Goal: Transaction & Acquisition: Subscribe to service/newsletter

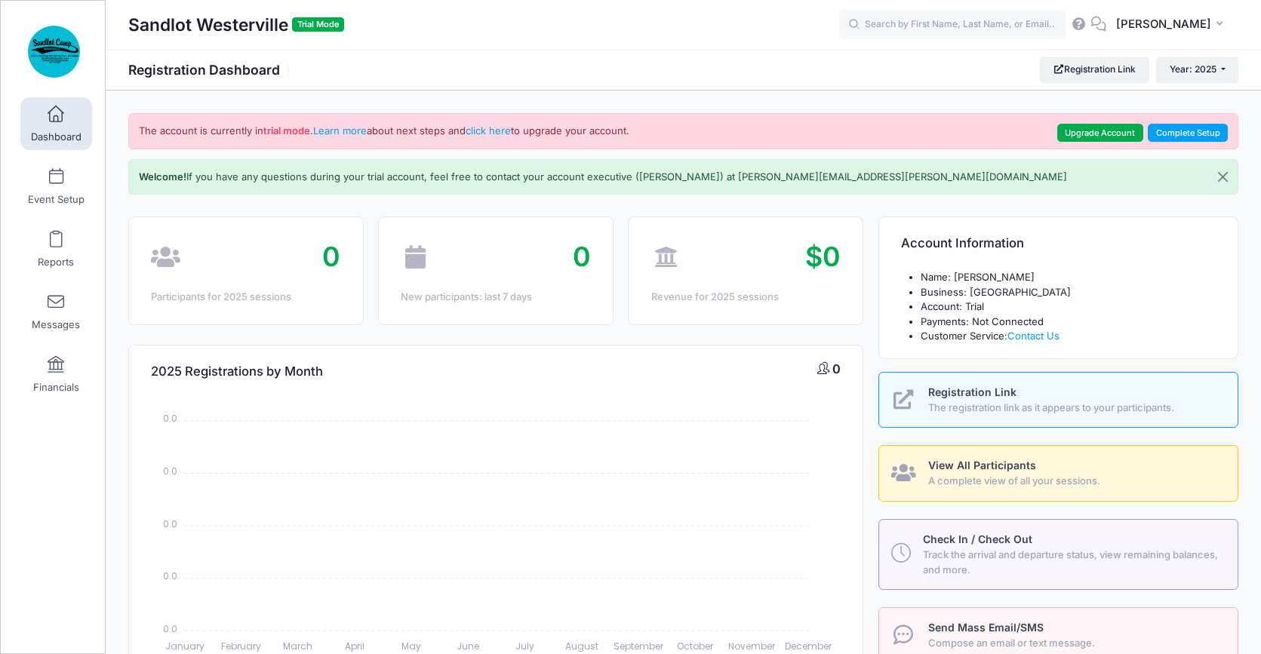
select select
click at [1124, 134] on link "Upgrade Account" at bounding box center [1100, 133] width 86 height 18
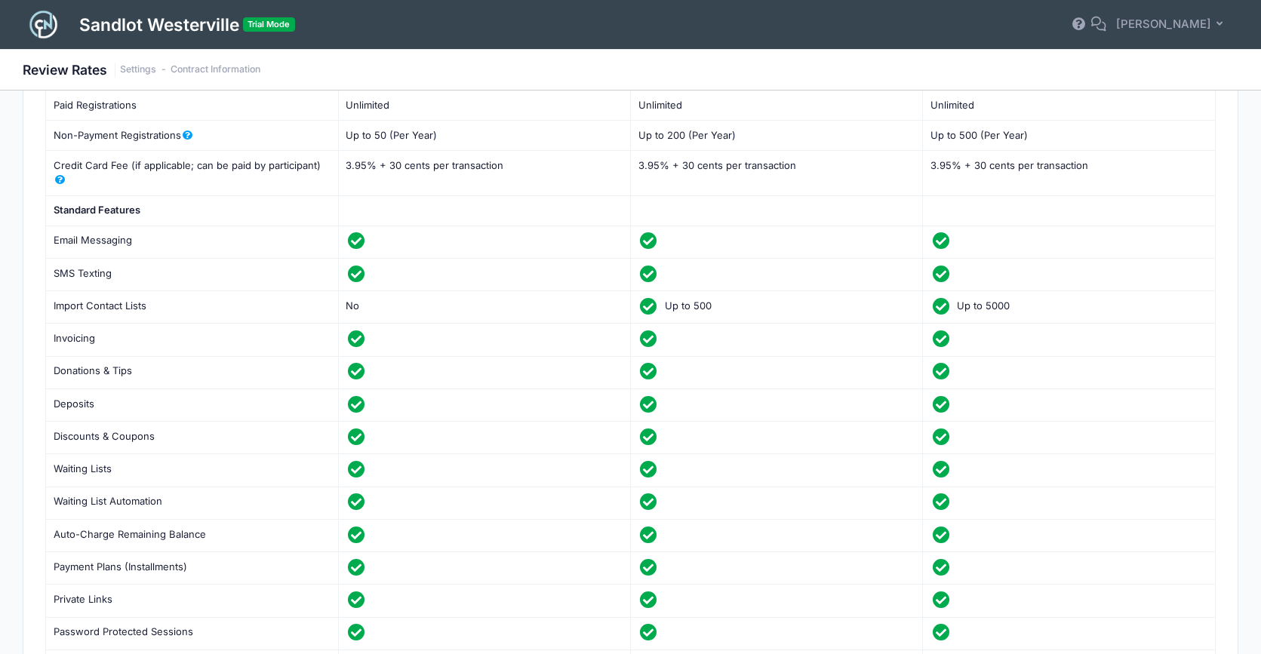
scroll to position [39, 0]
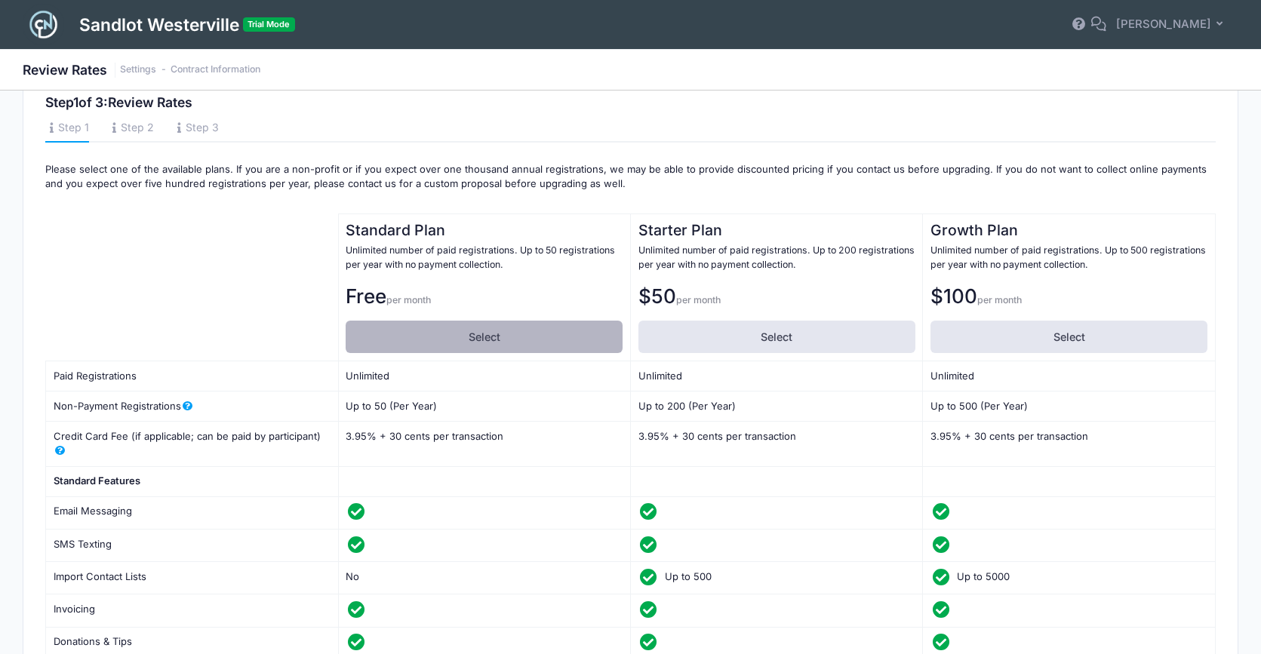
click at [520, 333] on label "Select" at bounding box center [484, 337] width 277 height 32
click at [355, 331] on input "Select" at bounding box center [351, 326] width 10 height 10
radio input "true"
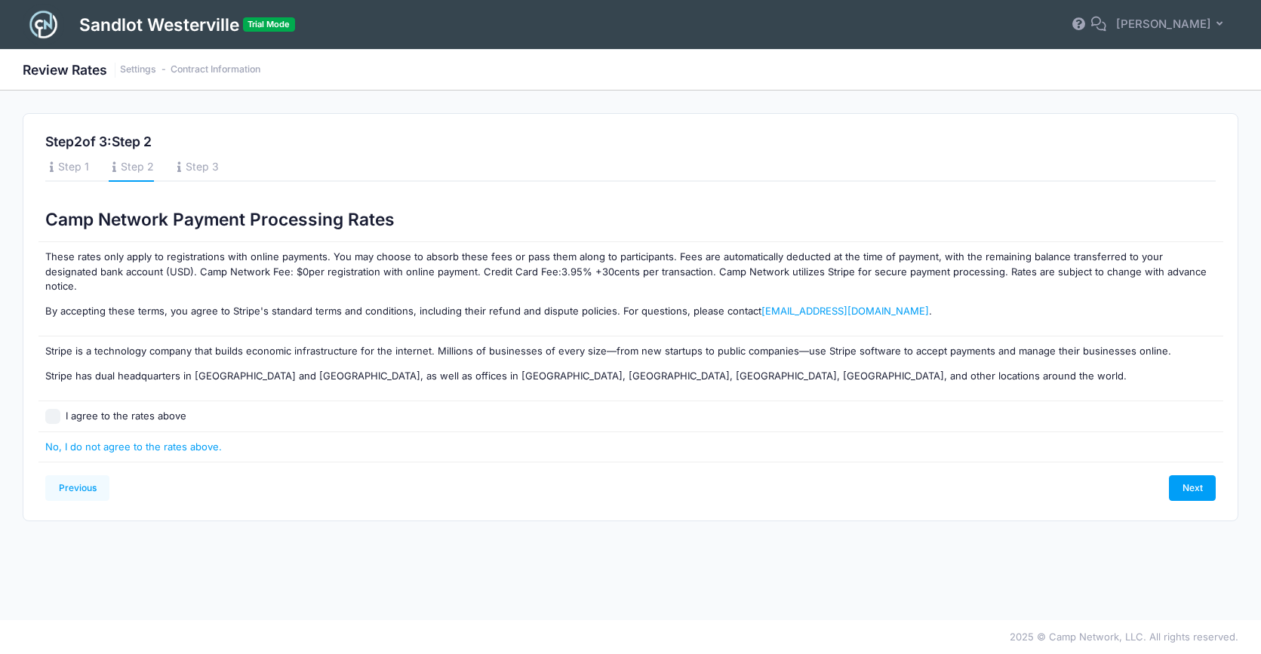
scroll to position [0, 0]
click at [91, 477] on link "Previous" at bounding box center [77, 488] width 64 height 26
